Goal: Transaction & Acquisition: Purchase product/service

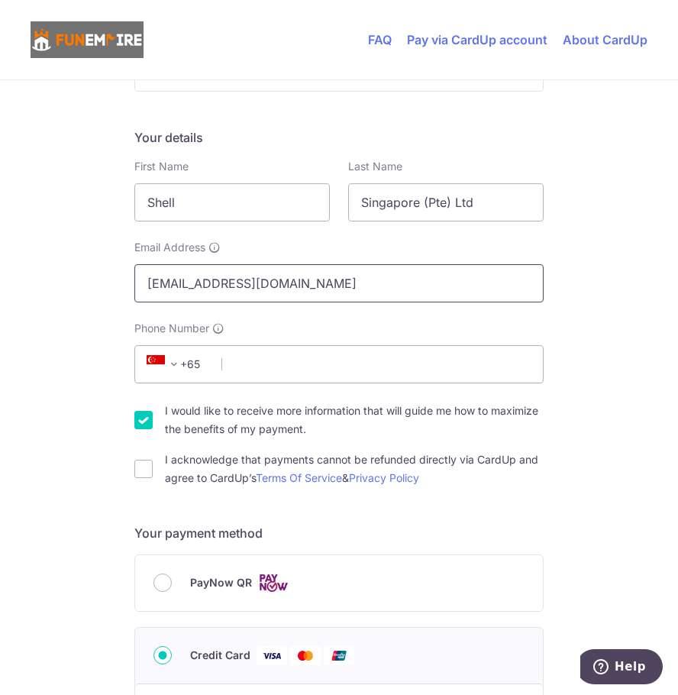
scroll to position [153, 0]
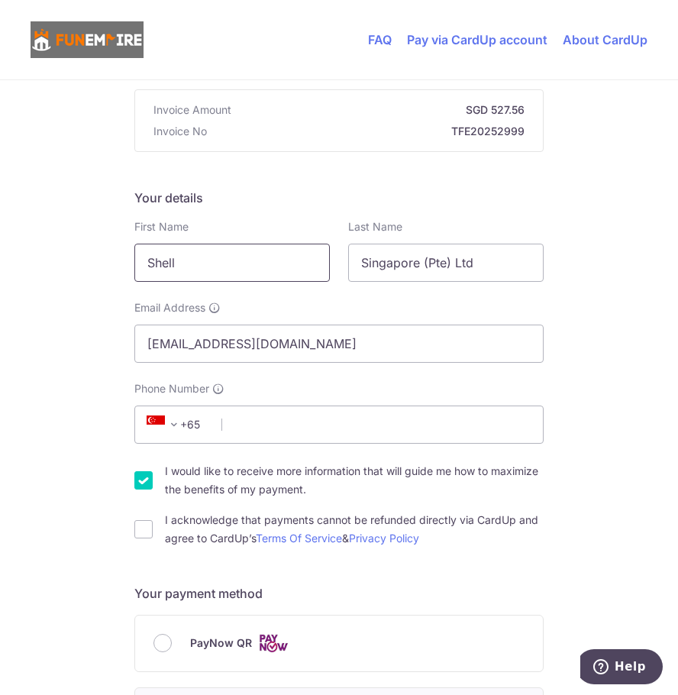
drag, startPoint x: 200, startPoint y: 265, endPoint x: 16, endPoint y: 259, distance: 184.0
click at [16, 259] on div "You are paying The Fun Empire Pte Ltd The Fun Empire Pte Ltd uses CardUp to acc…" at bounding box center [339, 665] width 678 height 1477
type input "Tee Yiap"
type input "Ngiam"
click at [576, 217] on div "You are paying The Fun Empire Pte Ltd The Fun Empire Pte Ltd uses CardUp to acc…" at bounding box center [339, 665] width 678 height 1477
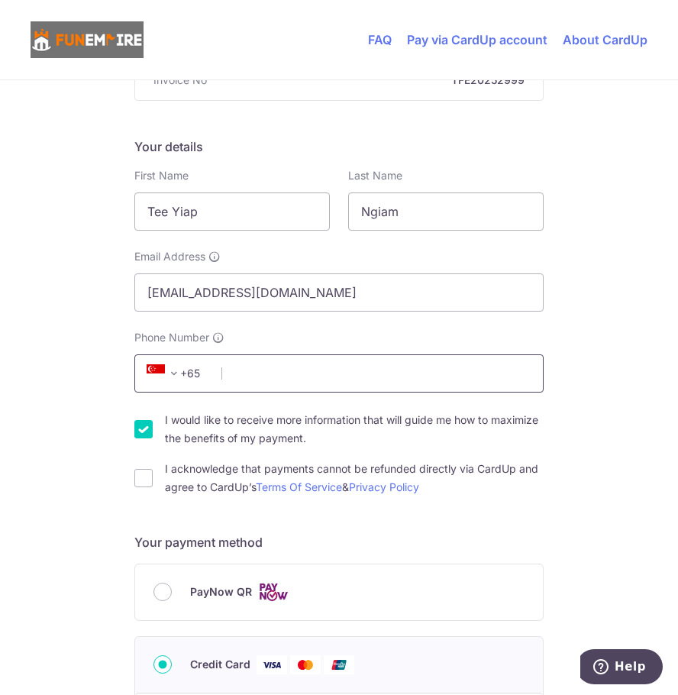
scroll to position [229, 0]
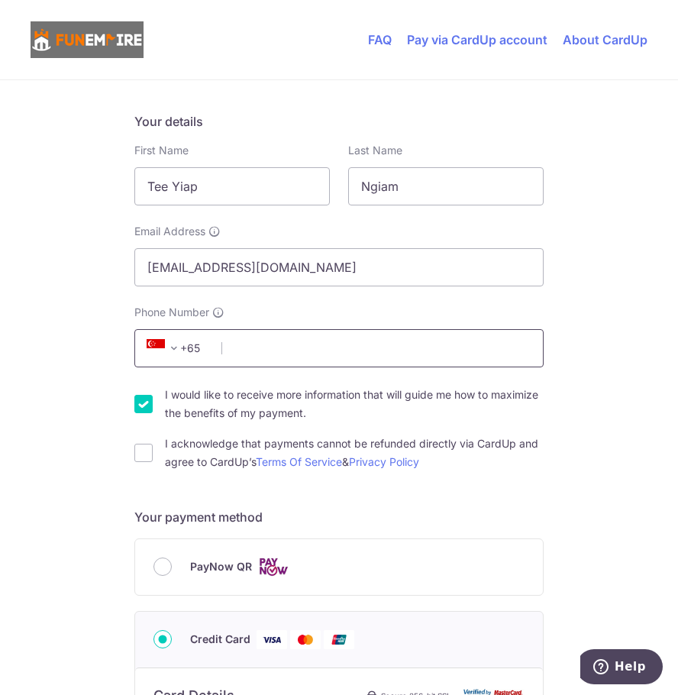
drag, startPoint x: 302, startPoint y: 333, endPoint x: 311, endPoint y: 346, distance: 15.5
click at [302, 333] on input "Phone Number" at bounding box center [338, 348] width 409 height 38
type input "97730041"
click at [140, 406] on input "I would like to receive more information that will guide me how to maximize the…" at bounding box center [143, 404] width 18 height 18
checkbox input "false"
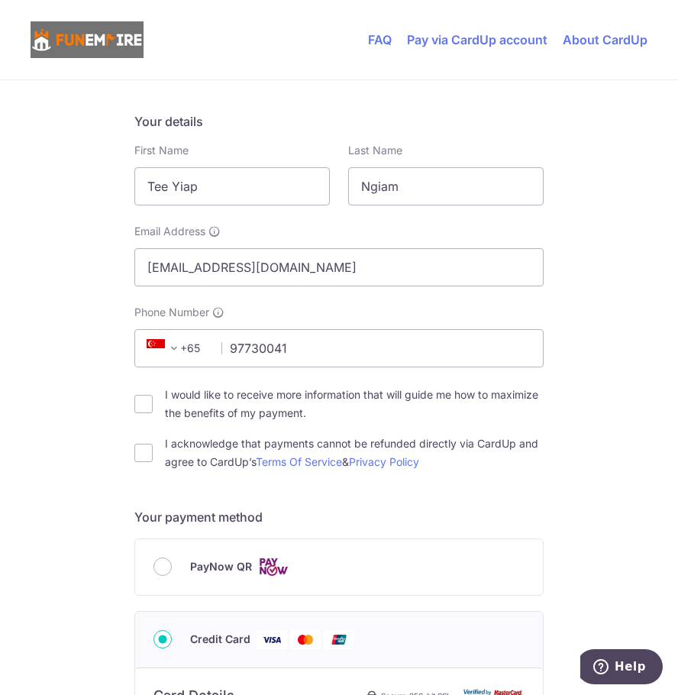
click at [134, 461] on div "I acknowledge that payments cannot be refunded directly via CardUp and agree to…" at bounding box center [338, 452] width 409 height 37
click at [136, 453] on input "I acknowledge that payments cannot be refunded directly via CardUp and agree to…" at bounding box center [143, 452] width 18 height 18
checkbox input "true"
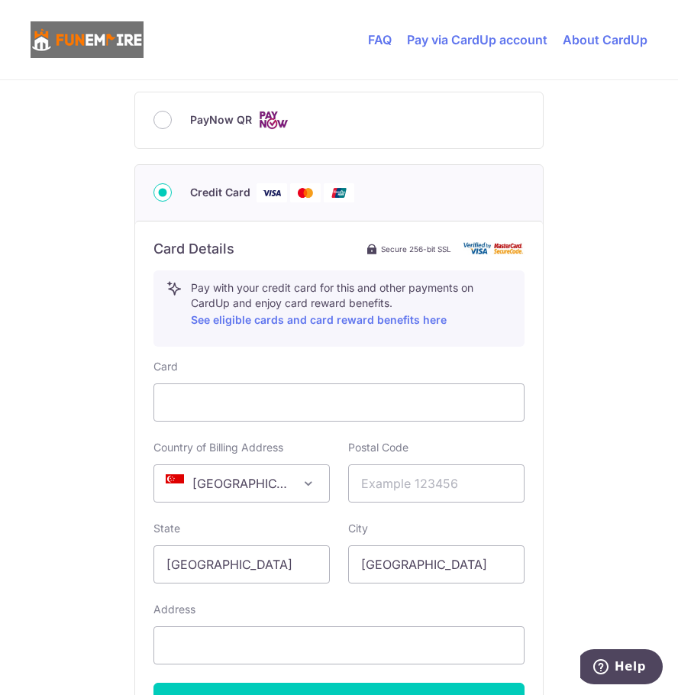
scroll to position [763, 0]
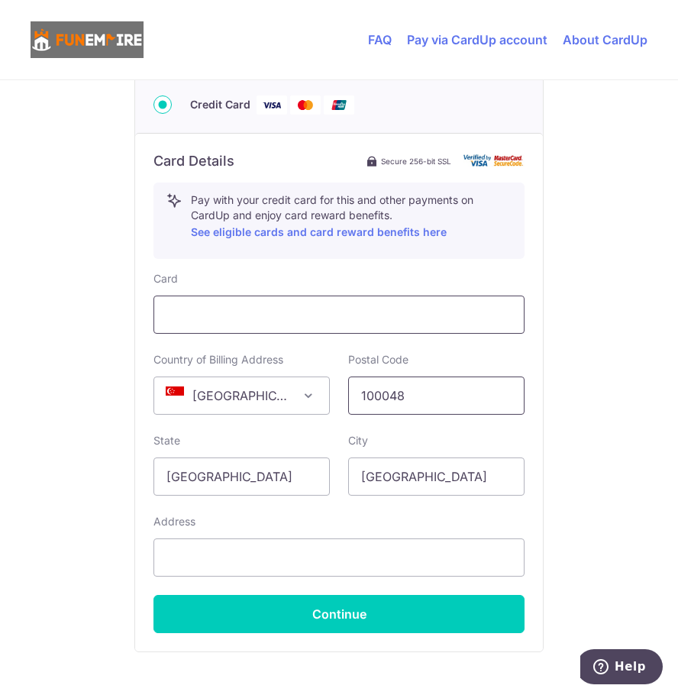
type input "100048"
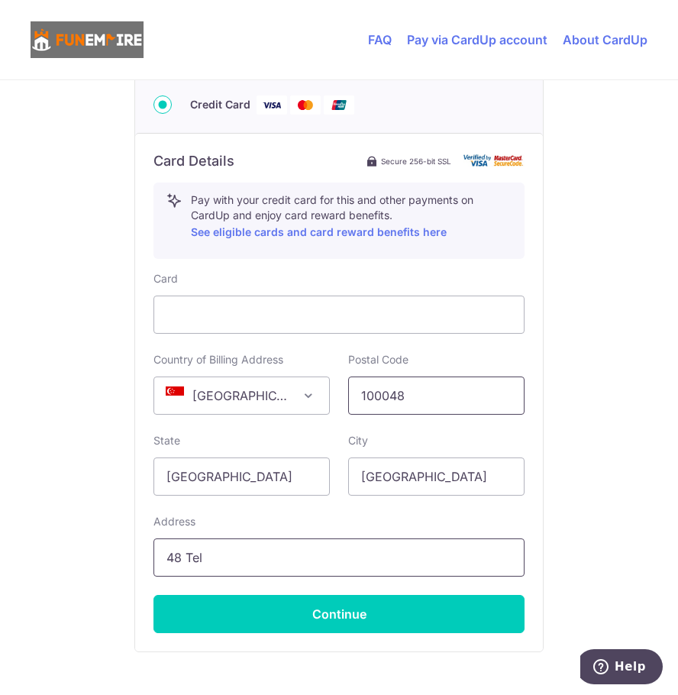
type input "[STREET_ADDRESS]"
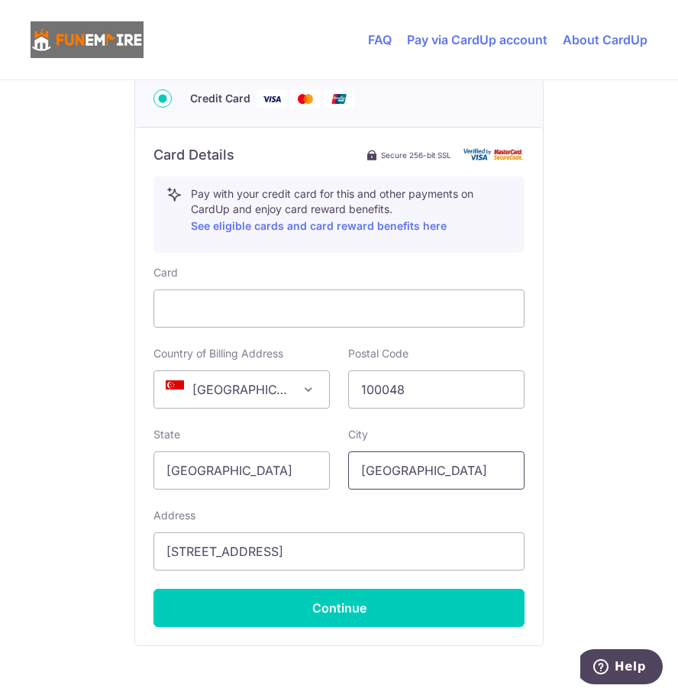
scroll to position [769, 0]
click at [563, 514] on div "You are paying The Fun Empire Pte Ltd The Fun Empire Pte Ltd uses CardUp to acc…" at bounding box center [339, 49] width 678 height 1477
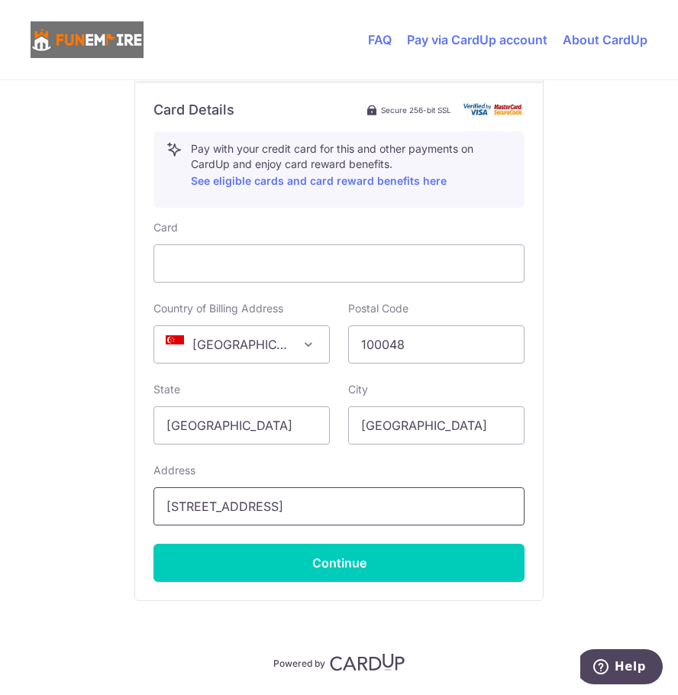
scroll to position [859, 0]
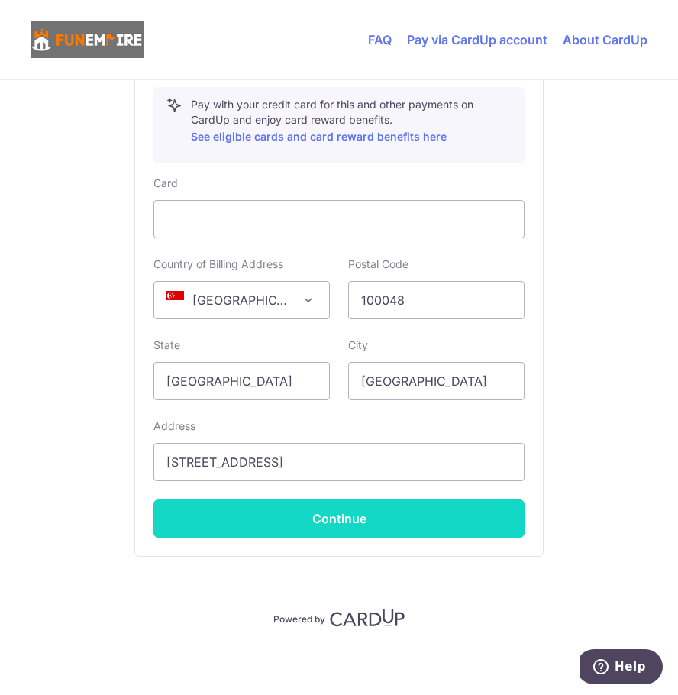
click at [365, 516] on button "Continue" at bounding box center [338, 518] width 371 height 38
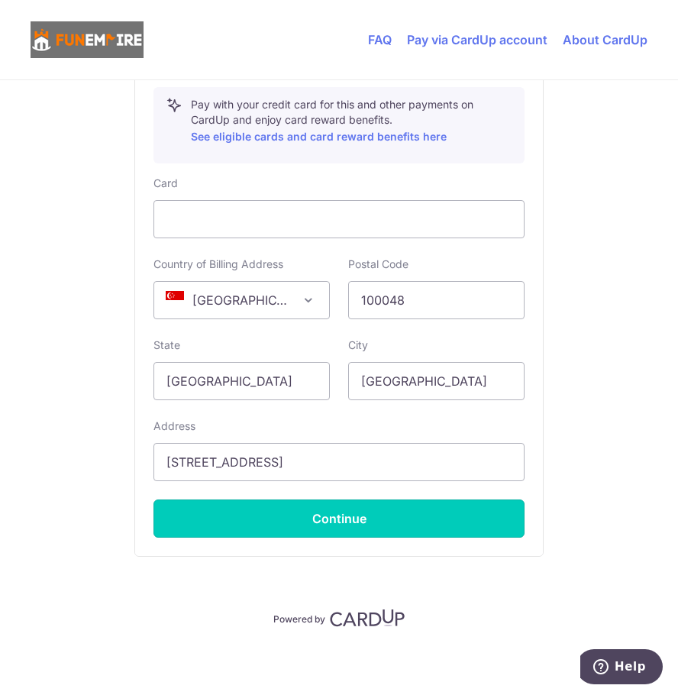
type input "**** 9149"
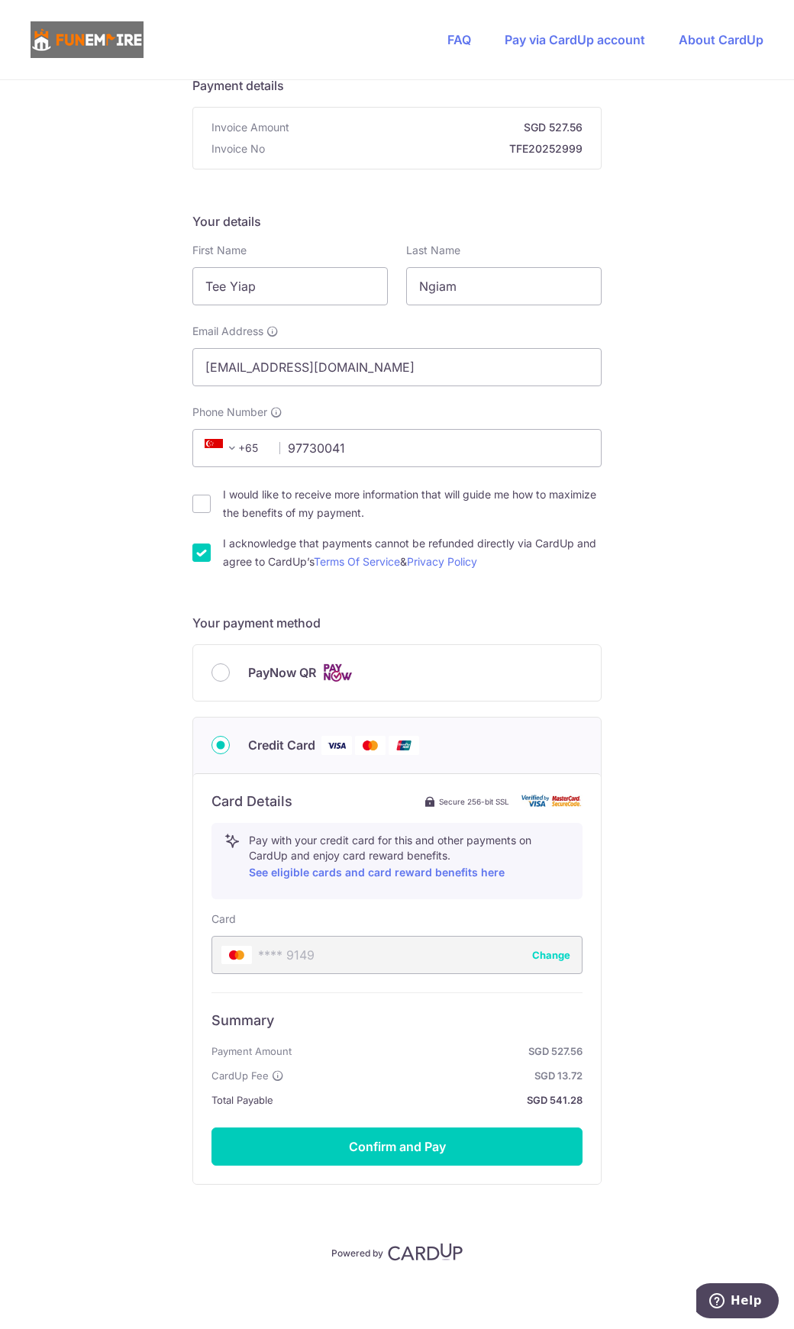
scroll to position [0, 0]
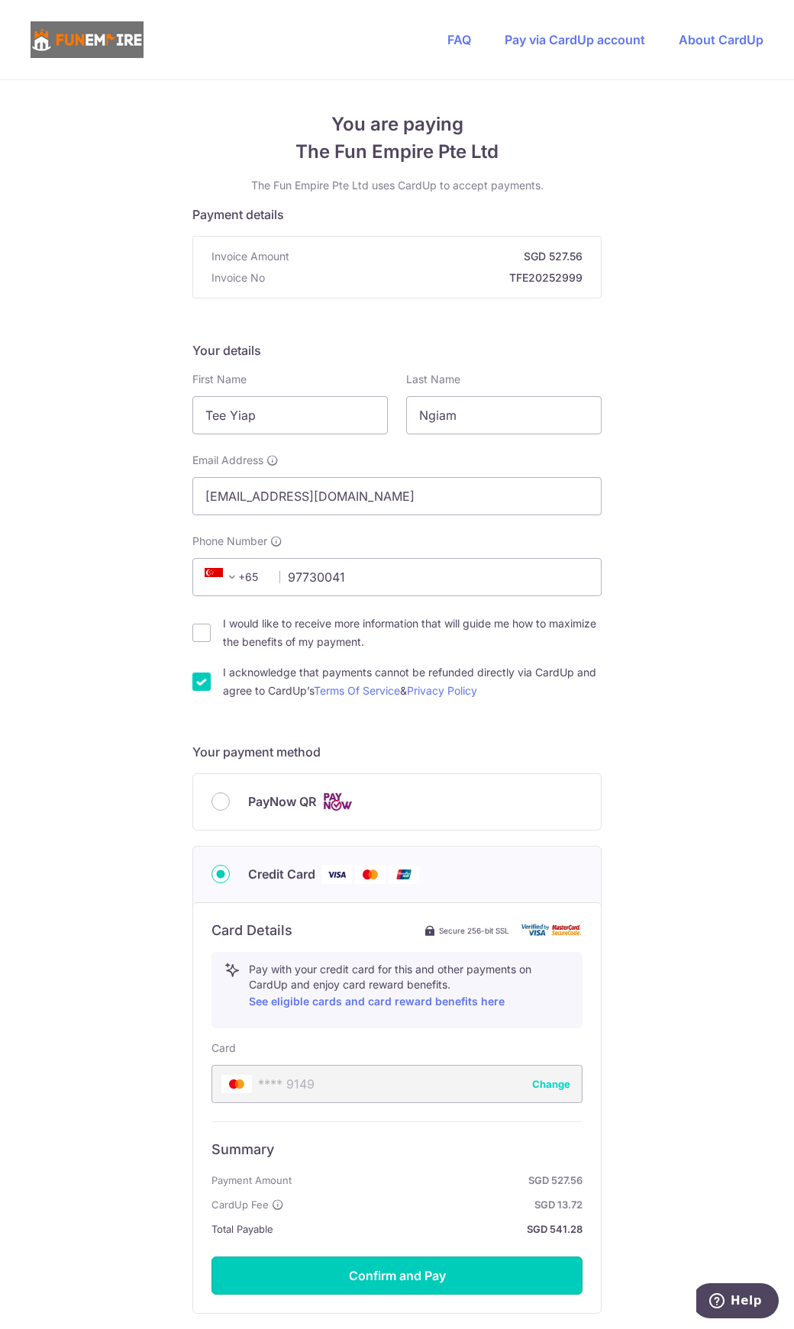
drag, startPoint x: 403, startPoint y: 1278, endPoint x: 444, endPoint y: 1259, distance: 45.1
click at [403, 694] on button "Confirm and Pay" at bounding box center [396, 1275] width 371 height 38
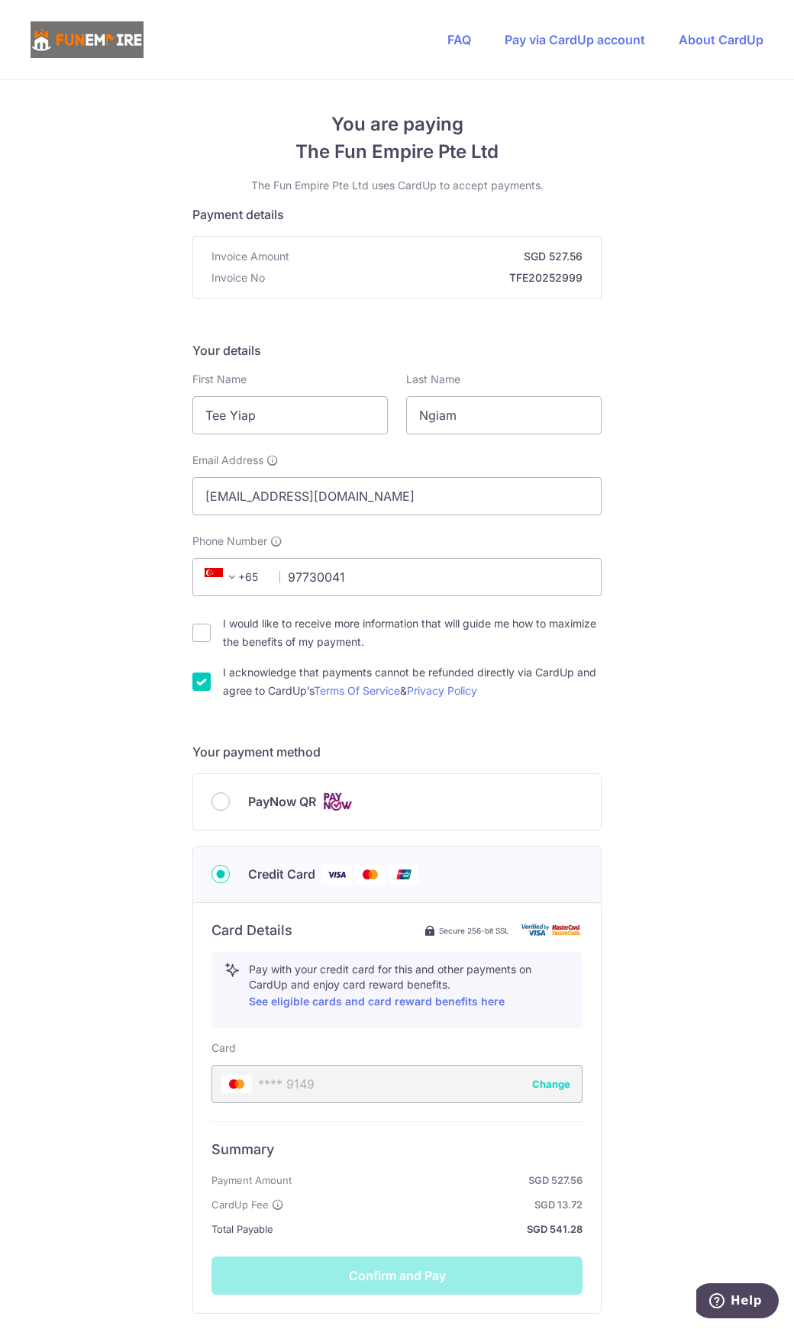
click at [677, 505] on div "You are paying The Fun Empire Pte Ltd The Fun Empire Pte Ltd uses CardUp to acc…" at bounding box center [397, 771] width 794 height 1382
